Goal: Task Accomplishment & Management: Complete application form

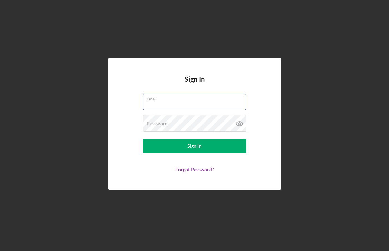
type input "[EMAIL_ADDRESS][DOMAIN_NAME]"
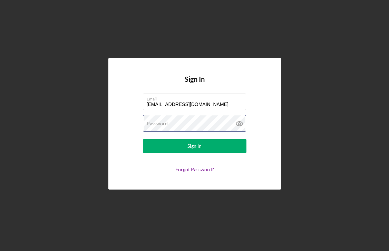
click at [194, 146] on button "Sign In" at bounding box center [195, 146] width 104 height 14
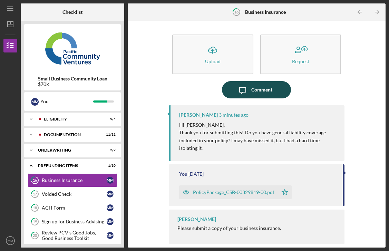
click at [252, 92] on div "Comment" at bounding box center [261, 89] width 21 height 17
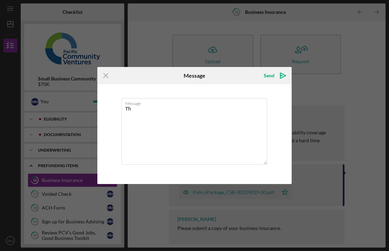
type textarea "T"
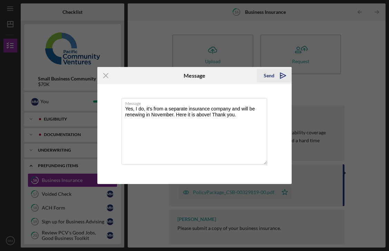
type textarea "Yes, I do, it's from a separate insurance company and will be renewing in Novem…"
click at [271, 75] on div "Send" at bounding box center [269, 76] width 11 height 14
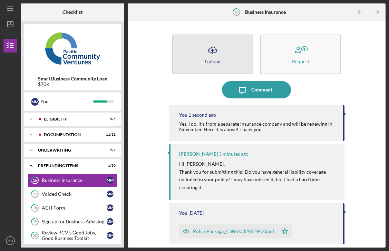
click at [211, 59] on div "Upload" at bounding box center [213, 61] width 16 height 5
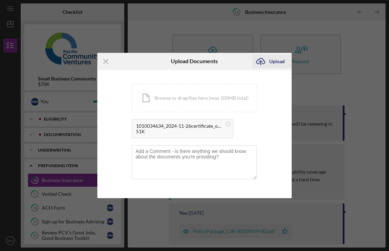
click at [280, 62] on div "Upload" at bounding box center [277, 62] width 16 height 14
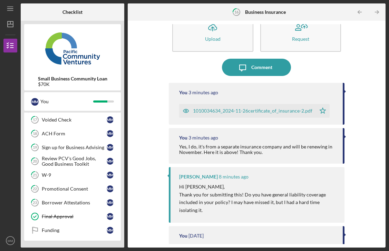
scroll to position [23, 0]
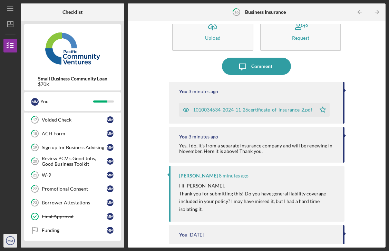
click at [12, 238] on icon "MM" at bounding box center [10, 240] width 14 height 17
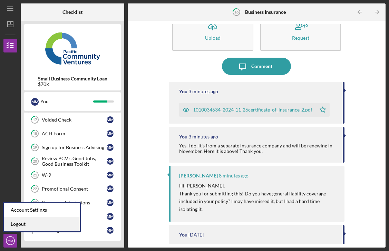
click at [21, 225] on link "Logout" at bounding box center [42, 224] width 76 height 14
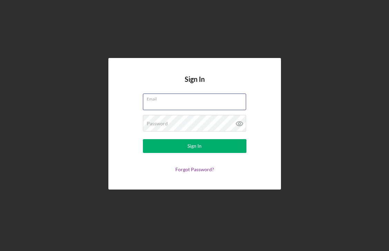
type input "[EMAIL_ADDRESS][DOMAIN_NAME]"
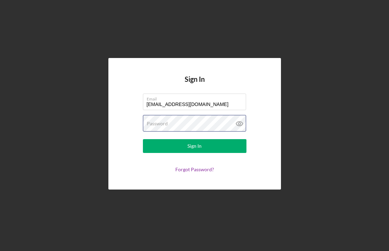
click at [194, 146] on button "Sign In" at bounding box center [195, 146] width 104 height 14
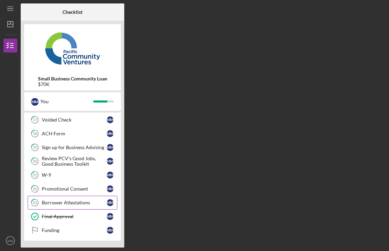
scroll to position [74, 0]
click at [13, 241] on text "MM" at bounding box center [11, 241] width 6 height 4
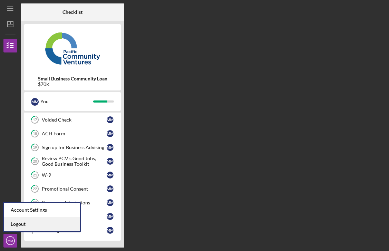
click at [16, 227] on link "Logout" at bounding box center [42, 224] width 76 height 14
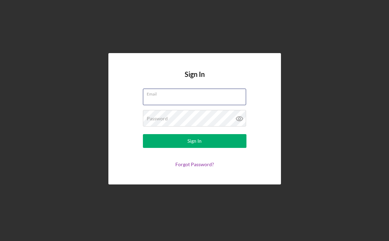
type input "[EMAIL_ADDRESS][DOMAIN_NAME]"
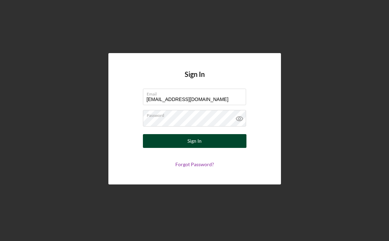
click at [213, 144] on button "Sign In" at bounding box center [195, 141] width 104 height 14
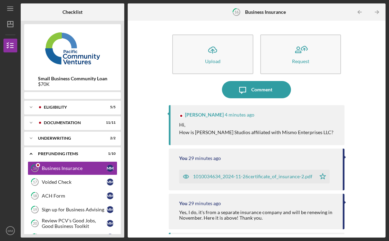
scroll to position [1, 0]
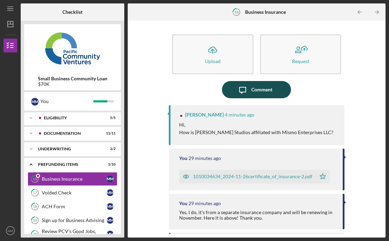
click at [256, 87] on div "Comment" at bounding box center [261, 89] width 21 height 17
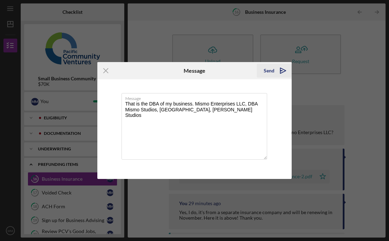
type textarea "That is the DBA of my business. Mismo Enterprises LLC, DBA Mismo Studios, Mismo…"
click at [271, 67] on div "Send" at bounding box center [269, 71] width 11 height 14
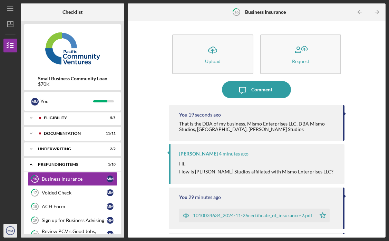
click at [9, 232] on text "MM" at bounding box center [11, 231] width 6 height 4
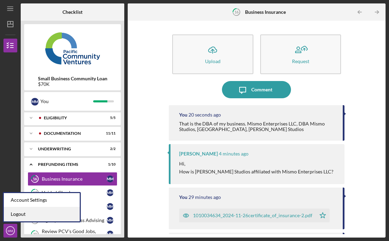
click at [10, 214] on link "Logout" at bounding box center [42, 214] width 76 height 14
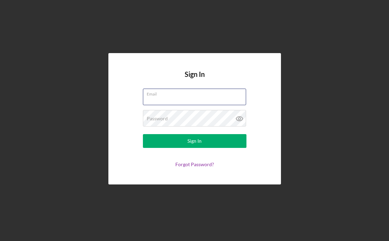
type input "[EMAIL_ADDRESS][DOMAIN_NAME]"
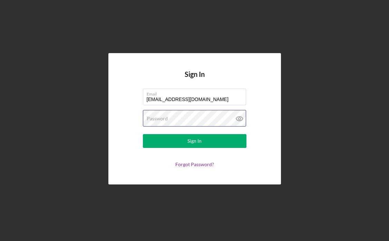
click at [194, 141] on button "Sign In" at bounding box center [195, 141] width 104 height 14
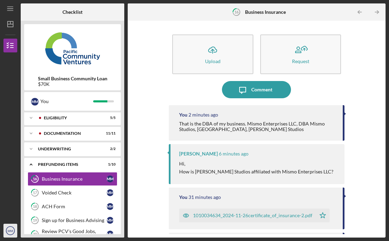
click at [12, 234] on icon "MM" at bounding box center [10, 230] width 14 height 17
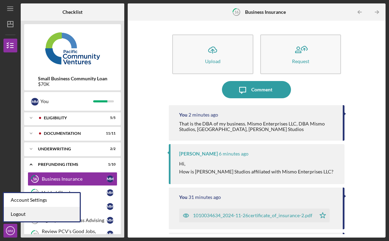
click at [12, 218] on link "Logout" at bounding box center [42, 214] width 76 height 14
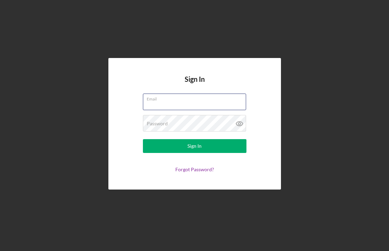
type input "[EMAIL_ADDRESS][DOMAIN_NAME]"
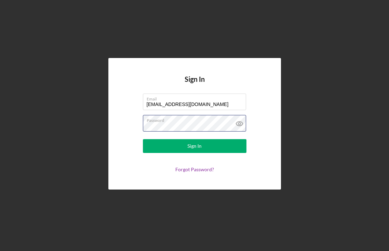
click at [194, 146] on button "Sign In" at bounding box center [195, 146] width 104 height 14
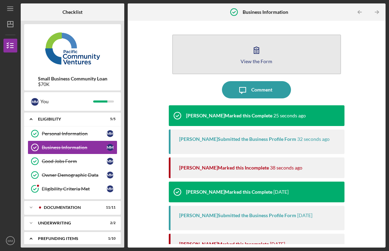
click at [263, 54] on icon "button" at bounding box center [256, 49] width 17 height 17
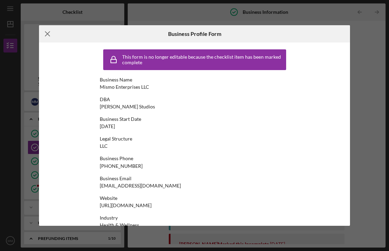
click at [49, 33] on icon "Icon/Menu Close" at bounding box center [47, 33] width 17 height 17
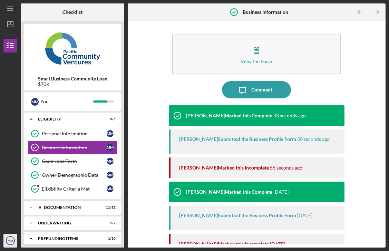
click at [7, 240] on icon "MM" at bounding box center [10, 240] width 14 height 17
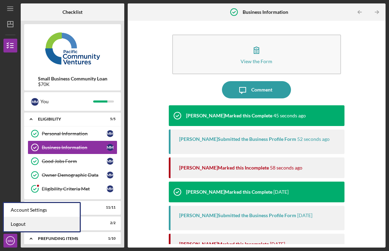
click at [14, 225] on link "Logout" at bounding box center [42, 224] width 76 height 14
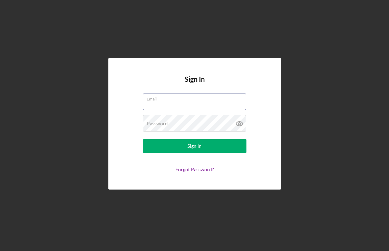
type input "[EMAIL_ADDRESS][DOMAIN_NAME]"
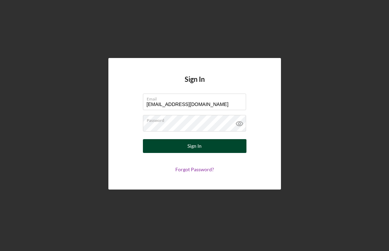
click at [215, 142] on button "Sign In" at bounding box center [195, 146] width 104 height 14
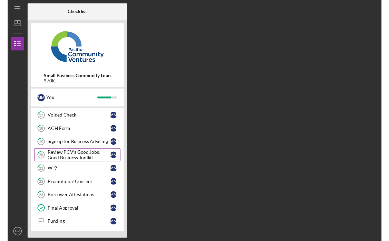
scroll to position [74, 0]
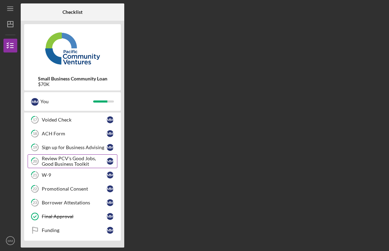
click at [73, 162] on div "Review PCV's Good Jobs, Good Business Toolkit" at bounding box center [74, 161] width 65 height 11
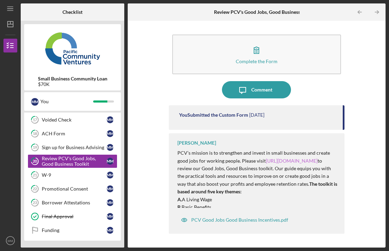
click at [269, 164] on link "[URL][DOMAIN_NAME]" at bounding box center [292, 161] width 52 height 6
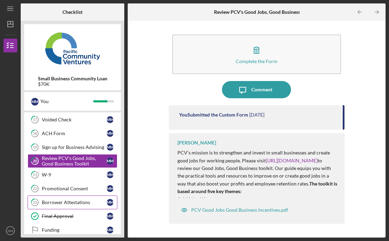
click at [70, 203] on div "Borrower Attestations" at bounding box center [74, 203] width 65 height 6
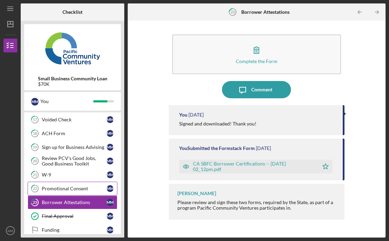
click at [69, 187] on div "Promotional Consent" at bounding box center [74, 189] width 65 height 6
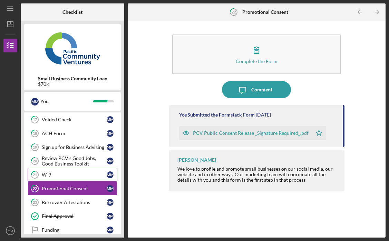
click at [66, 176] on div "W-9" at bounding box center [74, 175] width 65 height 6
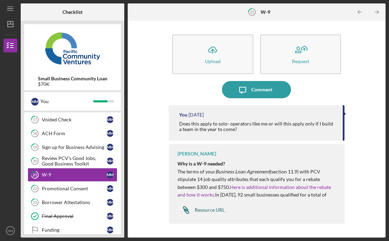
click at [213, 212] on div "Resource URL" at bounding box center [210, 210] width 30 height 6
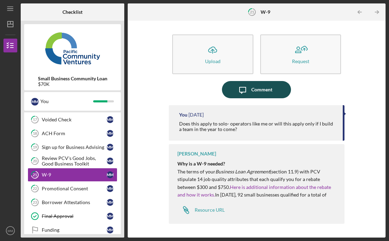
click at [258, 90] on div "Comment" at bounding box center [261, 89] width 21 height 17
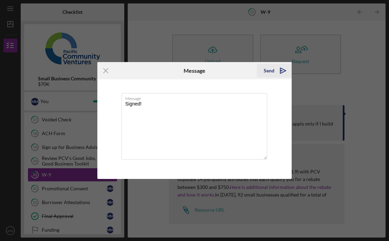
type textarea "Signed!"
click at [272, 70] on div "Send" at bounding box center [269, 71] width 11 height 14
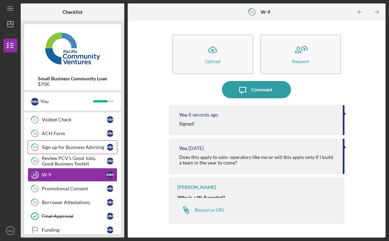
click at [67, 147] on div "Sign up for Business Advising" at bounding box center [74, 148] width 65 height 6
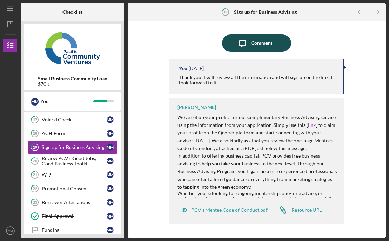
click at [254, 43] on div "Comment" at bounding box center [261, 43] width 21 height 17
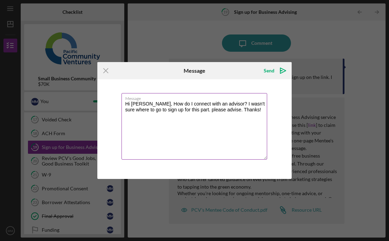
click at [204, 111] on textarea "Hi [PERSON_NAME], How do I connect with an advisor? I wasn't sure where to go t…" at bounding box center [194, 126] width 146 height 67
type textarea "Hi [PERSON_NAME], How do I connect with an advisor? I wasn't sure where to go t…"
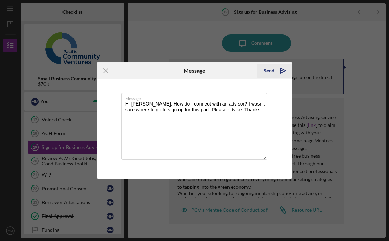
click at [270, 72] on div "Send" at bounding box center [269, 71] width 11 height 14
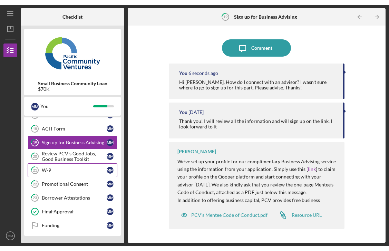
scroll to position [84, 0]
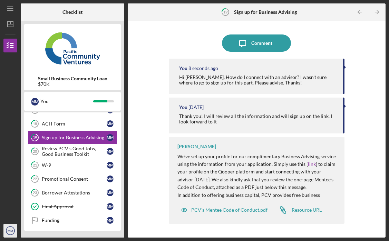
click at [11, 233] on text "MM" at bounding box center [11, 231] width 6 height 4
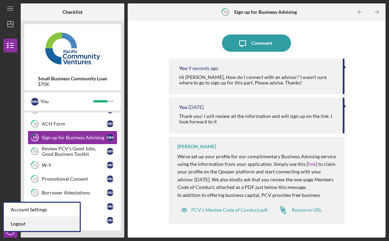
click at [14, 224] on link "Logout" at bounding box center [42, 224] width 76 height 14
